Goal: Transaction & Acquisition: Subscribe to service/newsletter

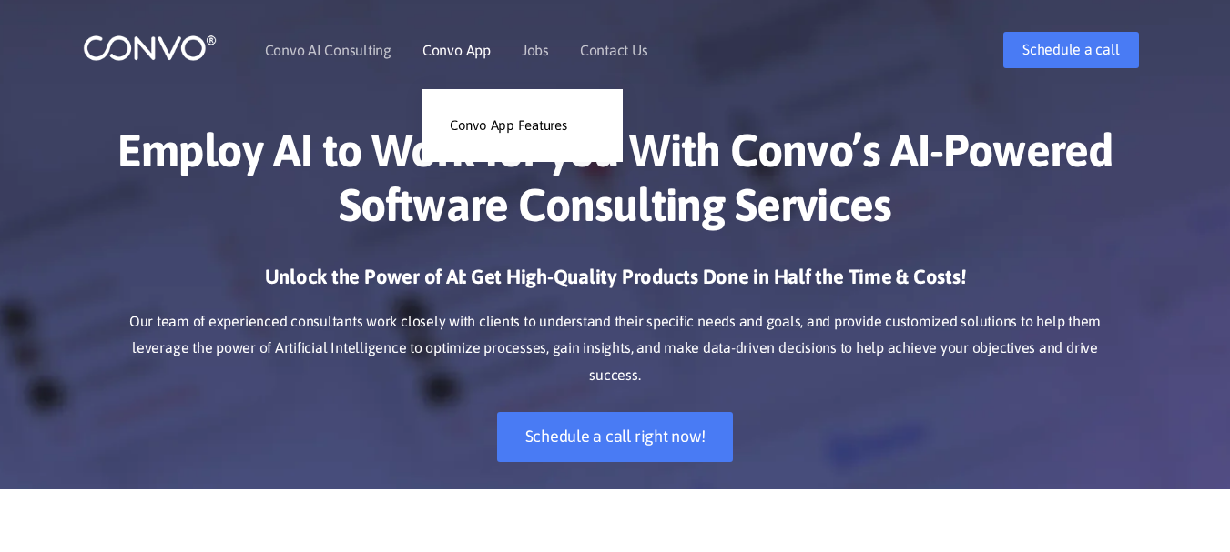
click at [470, 52] on link "Convo App" at bounding box center [456, 50] width 68 height 15
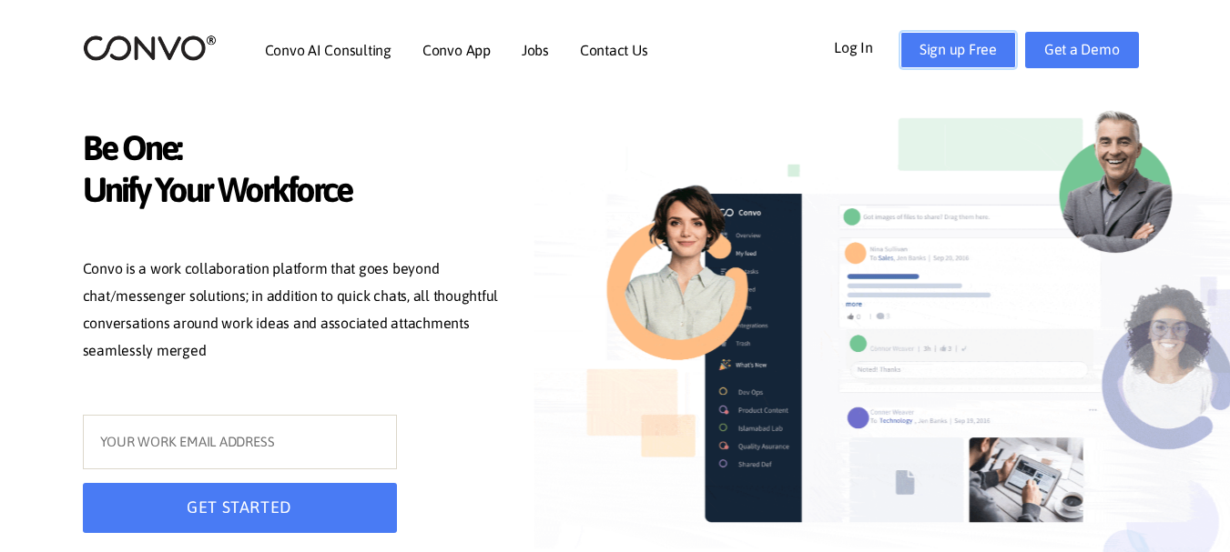
click at [967, 51] on link "Sign up Free" at bounding box center [958, 50] width 116 height 36
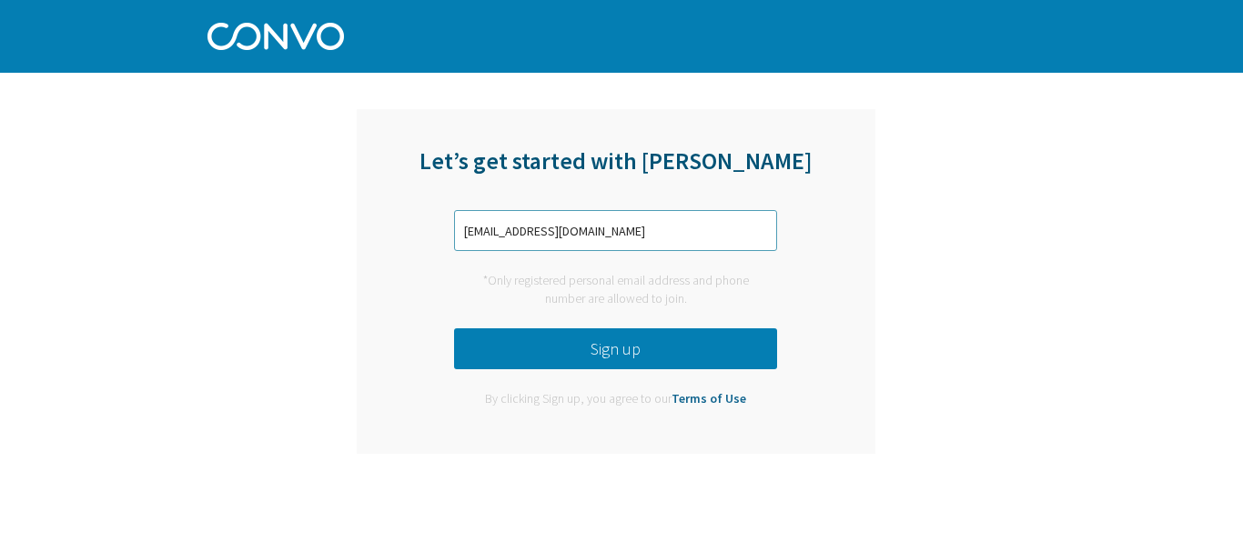
type input "marywanjirunjuguna99@gmail.com"
click at [605, 352] on button "Sign up" at bounding box center [615, 349] width 323 height 41
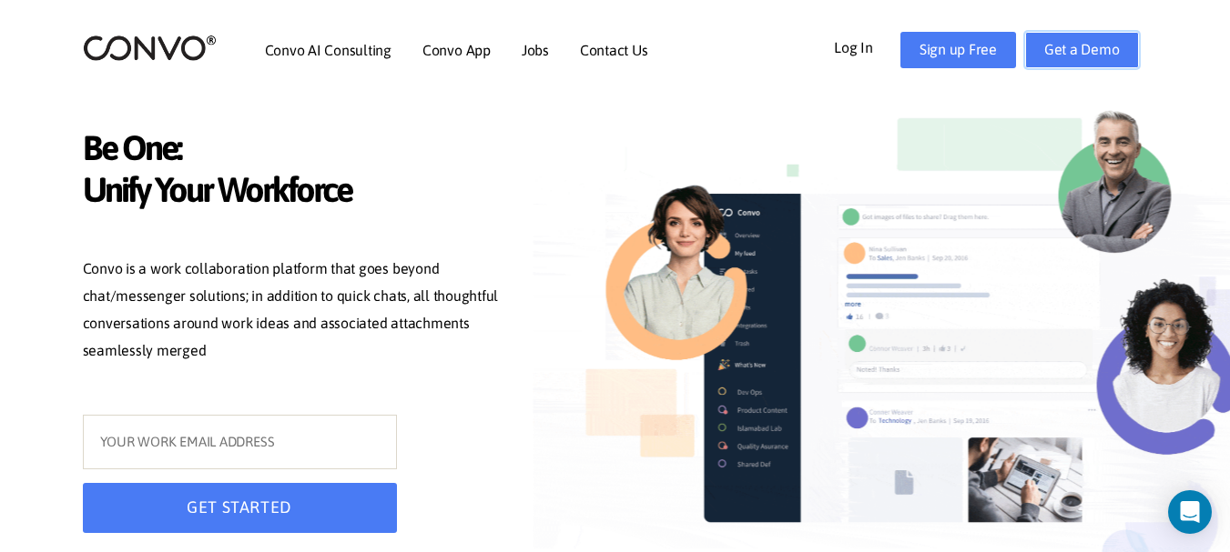
click at [1057, 55] on link "Get a Demo" at bounding box center [1082, 50] width 114 height 36
